Goal: Check status: Check status

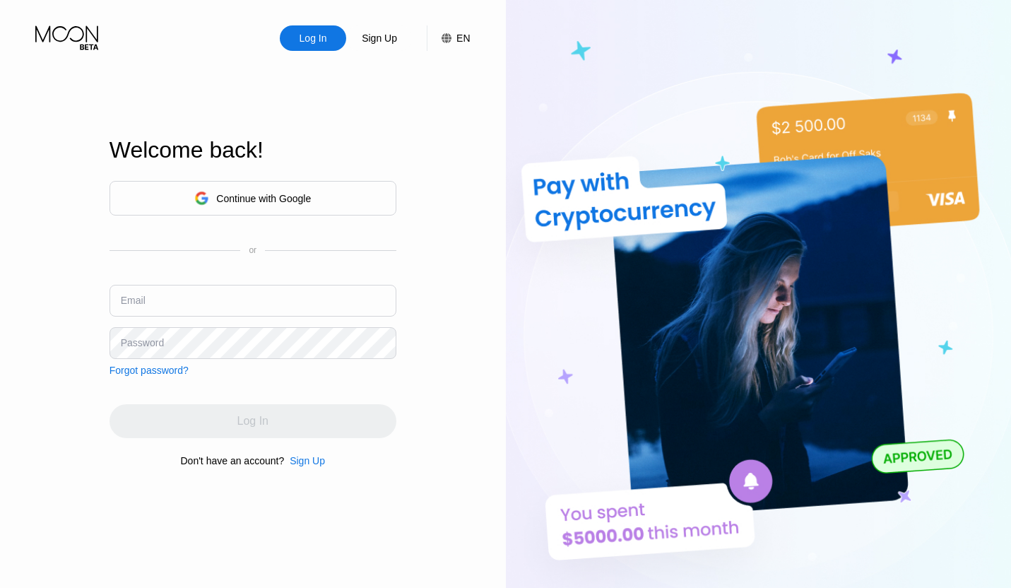
click at [247, 273] on div "Continue with Google or Email Password Forgot password?" at bounding box center [252, 278] width 287 height 195
click at [249, 287] on input "text" at bounding box center [252, 301] width 287 height 32
type input "[EMAIL_ADDRESS][DOMAIN_NAME]"
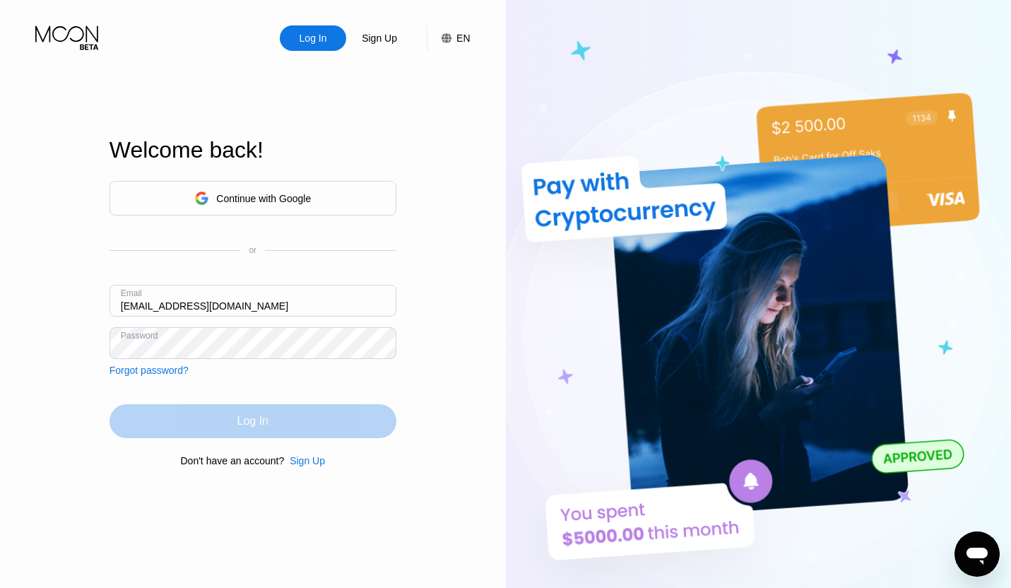
click at [341, 423] on div "Log In" at bounding box center [252, 421] width 287 height 34
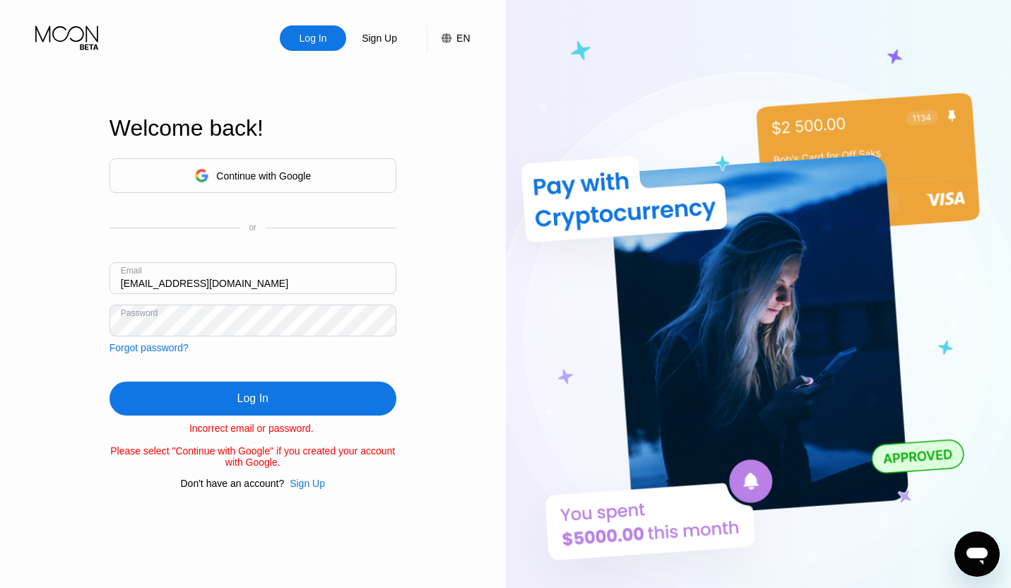
click at [308, 396] on div "Log In" at bounding box center [252, 398] width 287 height 34
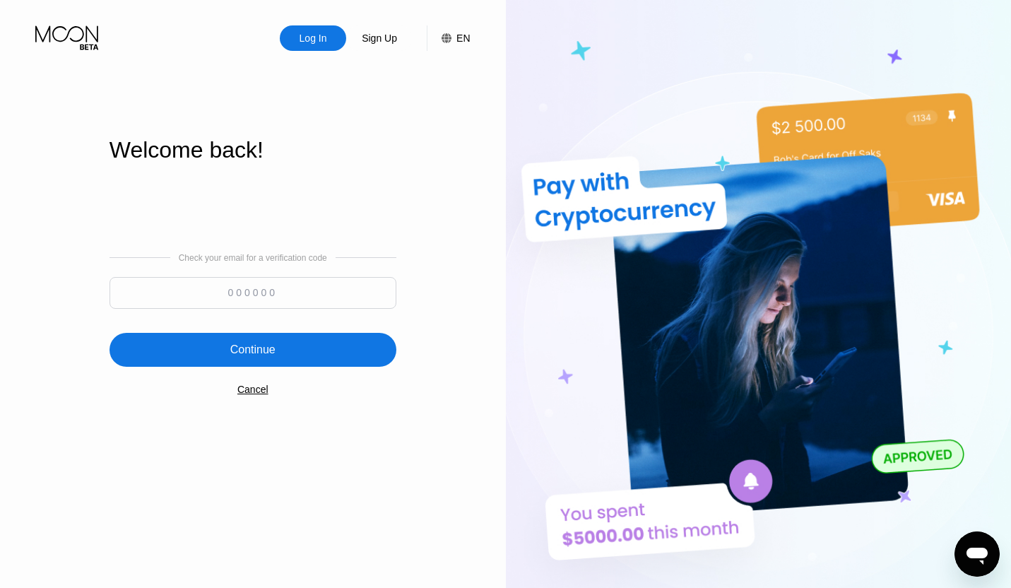
click at [268, 296] on input at bounding box center [252, 293] width 287 height 32
click at [237, 291] on input at bounding box center [252, 293] width 287 height 32
click at [229, 295] on input at bounding box center [252, 293] width 287 height 32
paste input "313895"
type input "313895"
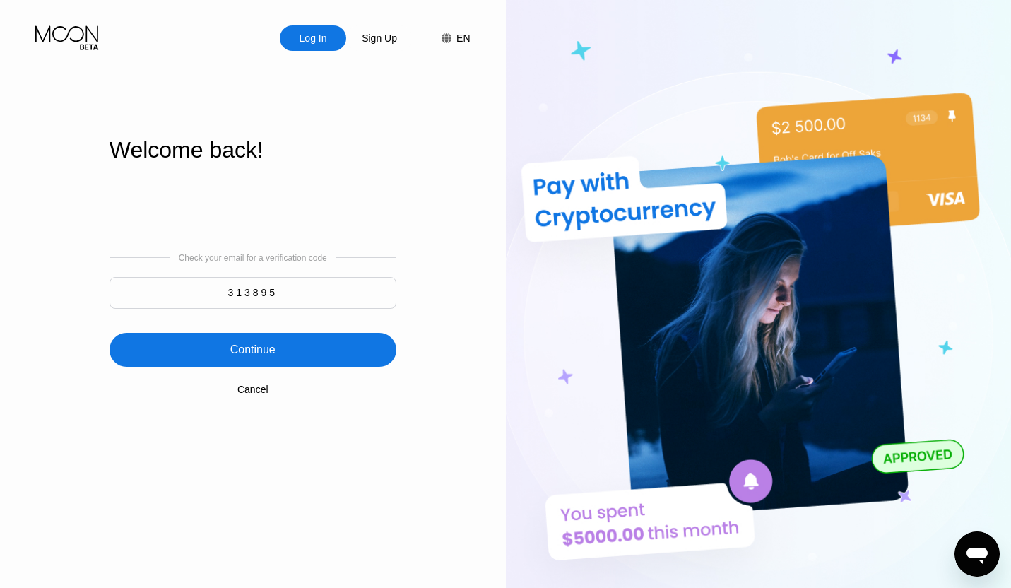
click at [295, 343] on div "Continue" at bounding box center [252, 350] width 287 height 34
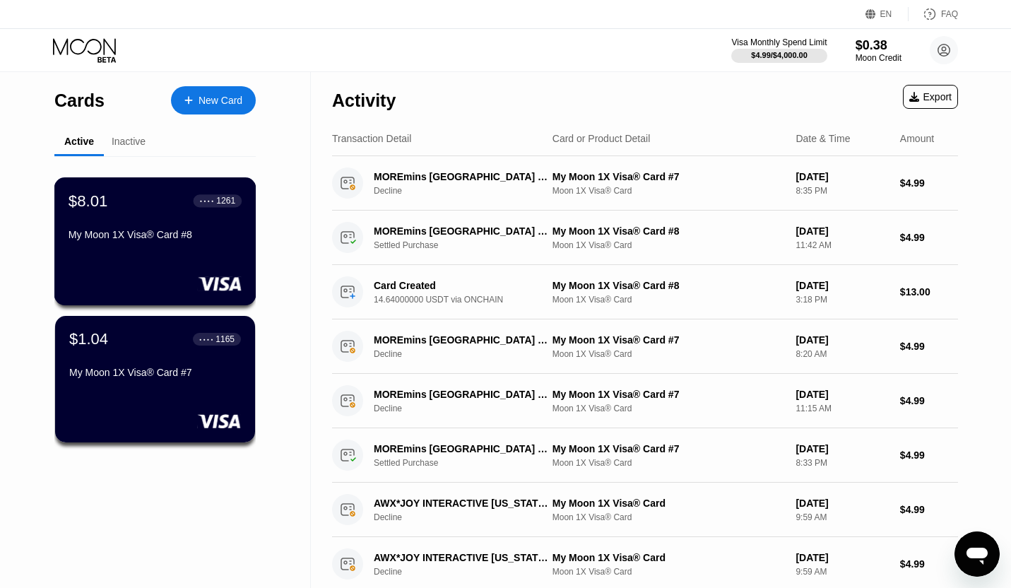
click at [170, 239] on div "My Moon 1X Visa® Card #8" at bounding box center [155, 234] width 173 height 11
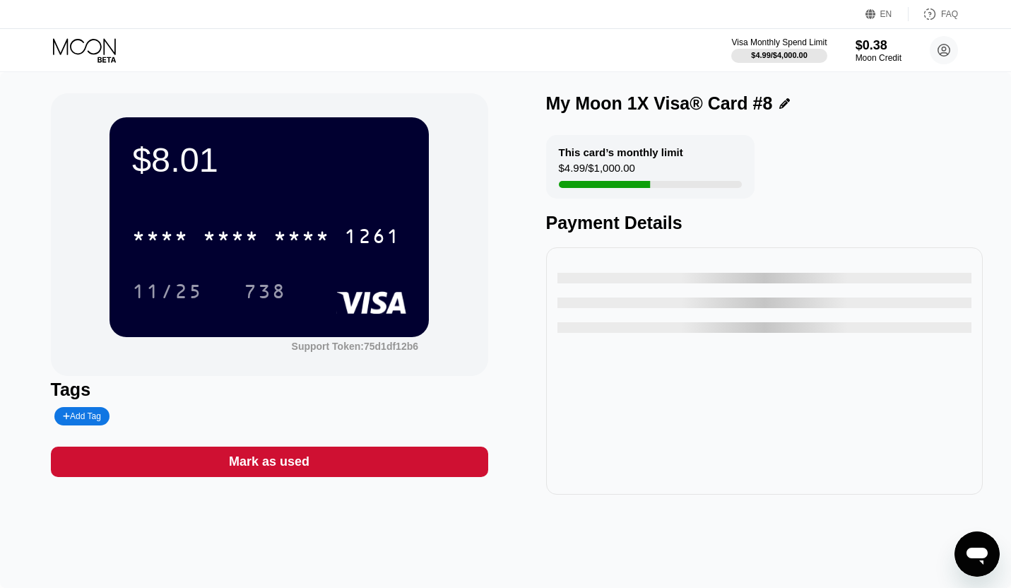
click at [369, 264] on div "* * * * * * * * * * * * 1261 11/25 738" at bounding box center [269, 249] width 274 height 83
click at [324, 233] on div "* * * *" at bounding box center [301, 238] width 57 height 23
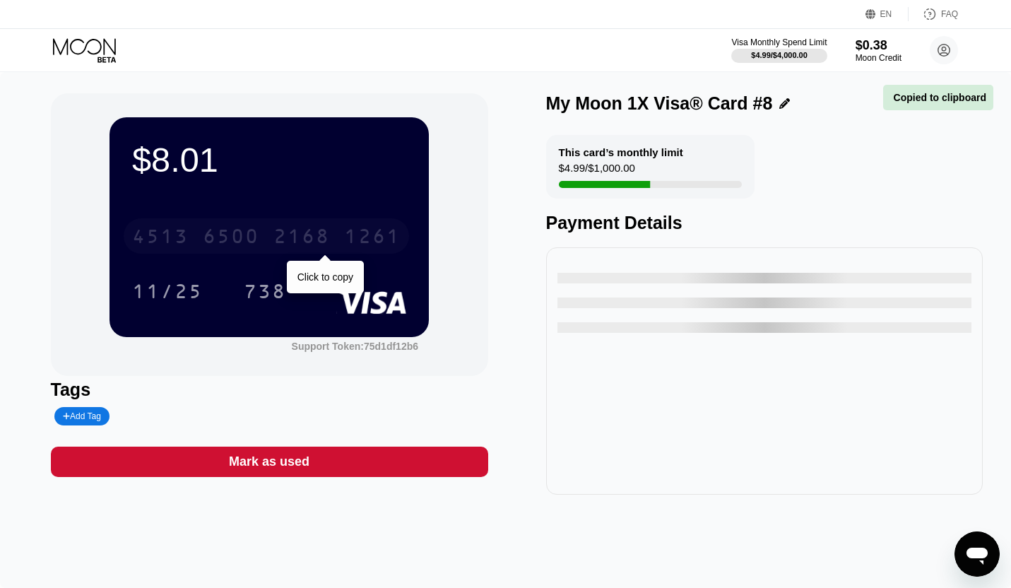
click at [324, 233] on div "2168" at bounding box center [301, 238] width 57 height 23
click at [353, 220] on div "* * * * * * * * * * * * 1261" at bounding box center [266, 235] width 285 height 35
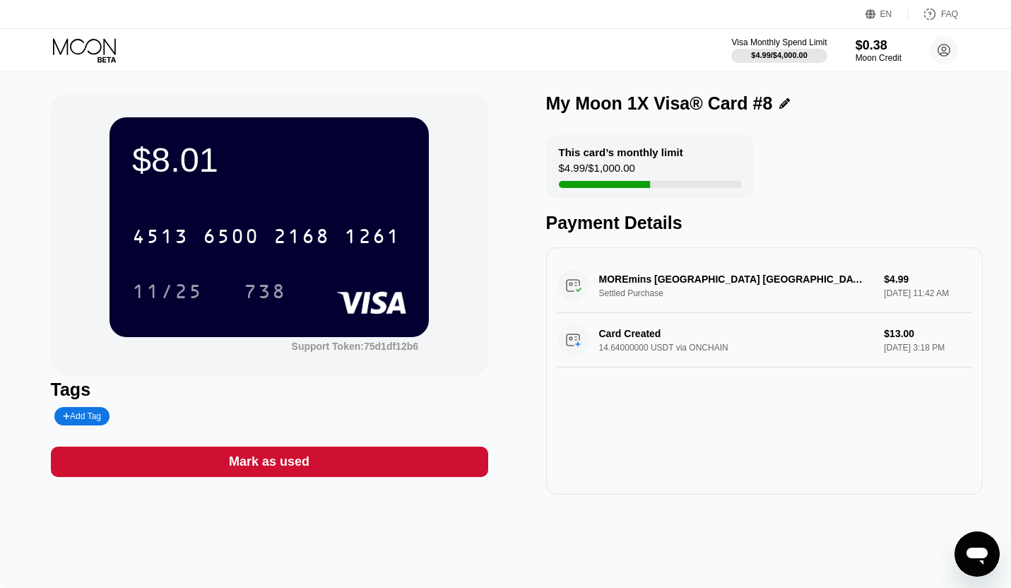
click at [446, 242] on div "$8.01 4513 6500 2168 1261 11/25 738 Support Token: 75d1df12b6" at bounding box center [269, 234] width 437 height 283
